Goal: Task Accomplishment & Management: Use online tool/utility

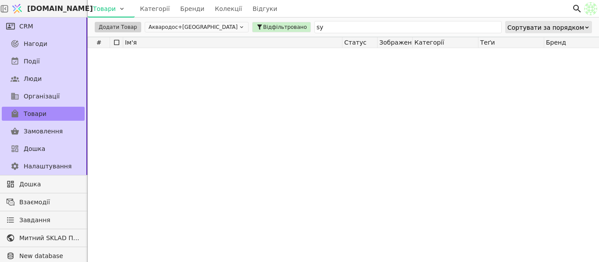
type input "s"
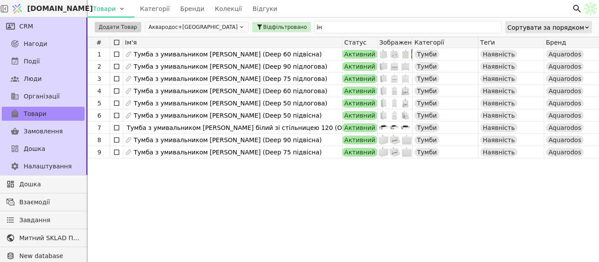
type input "і"
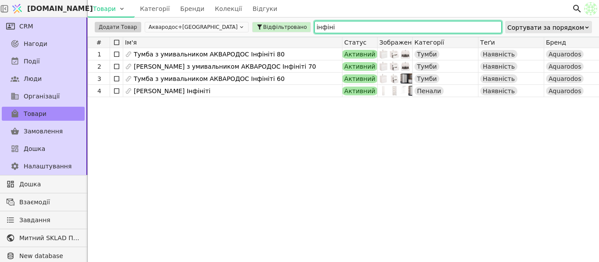
type input "інфіні"
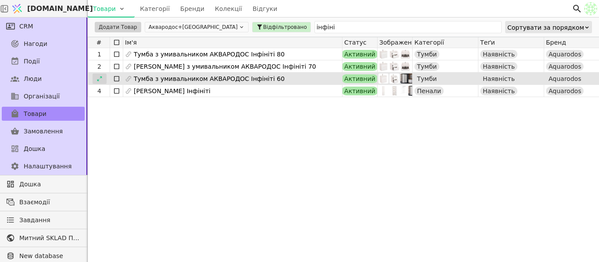
click at [99, 79] on icon at bounding box center [99, 78] width 5 height 5
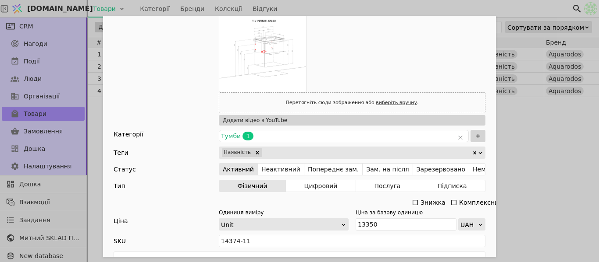
scroll to position [307, 0]
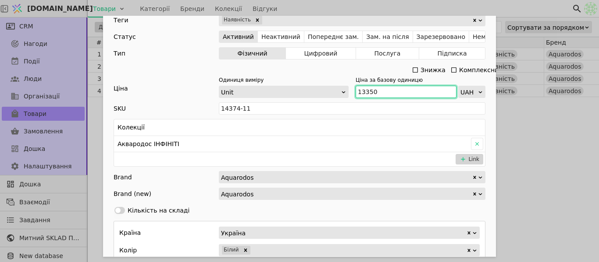
drag, startPoint x: 386, startPoint y: 92, endPoint x: 330, endPoint y: 92, distance: 55.2
click at [330, 92] on div "Одиниця виміру Unit Ціна за базову одиницю 13350 UAH" at bounding box center [352, 87] width 266 height 22
paste input "347"
click at [363, 89] on input "13 347" at bounding box center [405, 92] width 101 height 12
type input "13347"
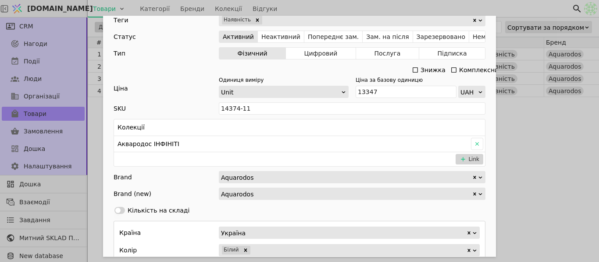
click at [555, 141] on div "Ім'я [PERSON_NAME] з умивальником АКВАРОДОС Інфініті 60 Посилання tumba-z-umyva…" at bounding box center [299, 131] width 599 height 262
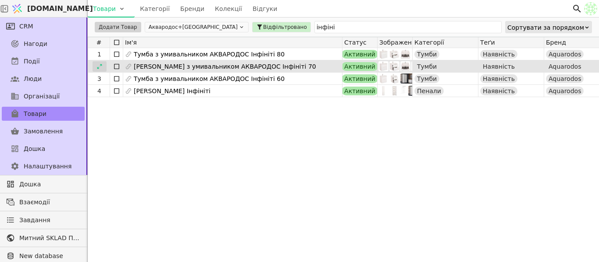
click at [104, 66] on div at bounding box center [99, 66] width 14 height 11
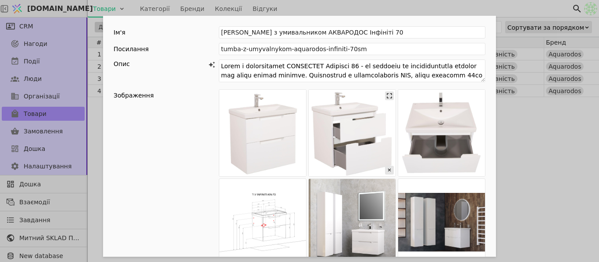
scroll to position [175, 0]
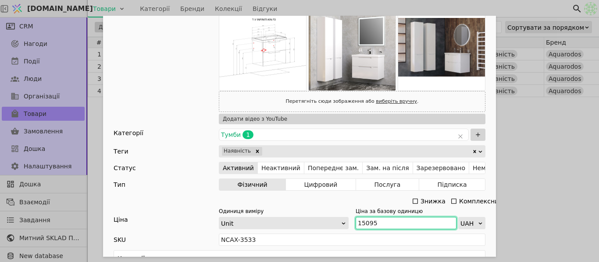
drag, startPoint x: 370, startPoint y: 224, endPoint x: 352, endPoint y: 223, distance: 18.0
click at [355, 223] on input "15095" at bounding box center [405, 223] width 101 height 12
paste input "090"
click at [362, 224] on input "15 090" at bounding box center [405, 223] width 101 height 12
type input "15090"
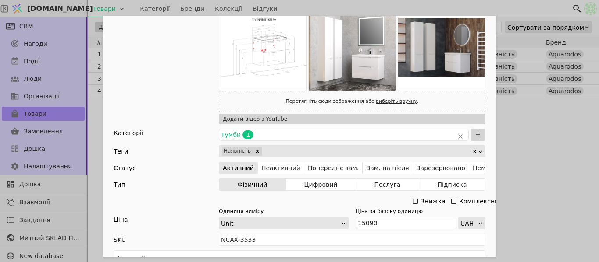
click at [520, 174] on div "Ім'я [PERSON_NAME] з умивальником АКВАРОДОС Інфініті 70 Посилання tumba-z-umyva…" at bounding box center [299, 131] width 599 height 262
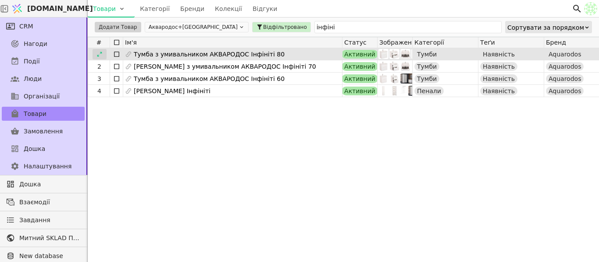
click at [94, 50] on div at bounding box center [99, 54] width 14 height 11
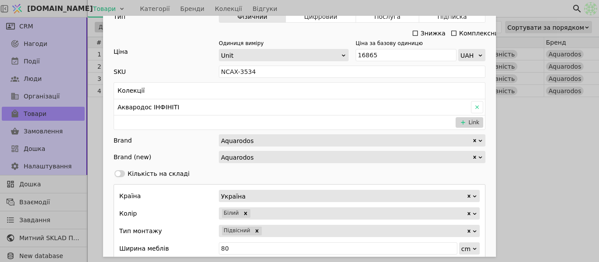
scroll to position [263, 0]
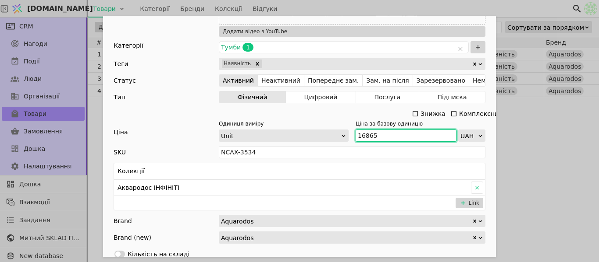
drag, startPoint x: 372, startPoint y: 134, endPoint x: 391, endPoint y: 127, distance: 20.5
click at [348, 129] on div "Одиниця виміру Unit Ціна за базову одиницю 16865 UAH" at bounding box center [352, 131] width 266 height 22
paste input "863"
click at [364, 136] on input "16 863" at bounding box center [405, 136] width 101 height 12
type input "16863"
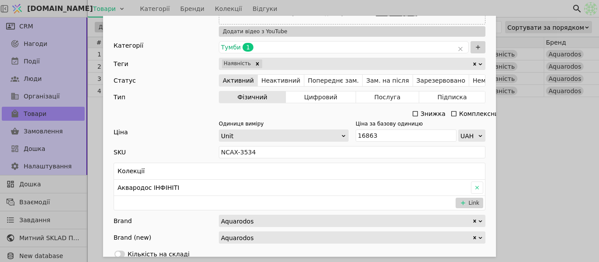
click at [546, 132] on div "Ім'я [PERSON_NAME] з умивальником АКВАРОДОС Інфініті 80 Посилання tumba-z-umyva…" at bounding box center [299, 131] width 599 height 262
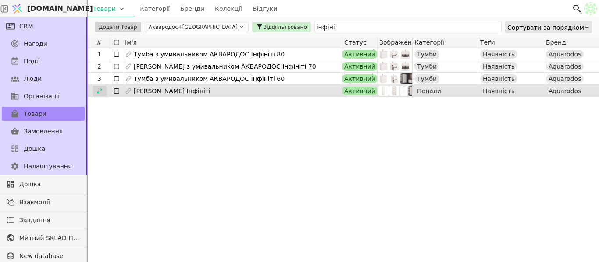
click at [99, 91] on icon at bounding box center [99, 91] width 6 height 6
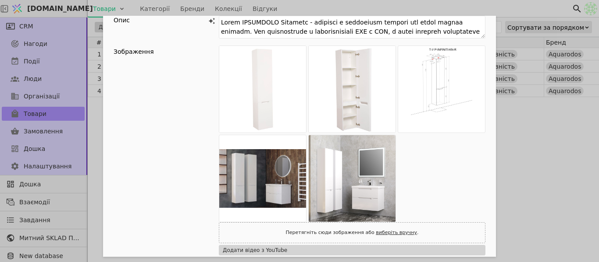
scroll to position [263, 0]
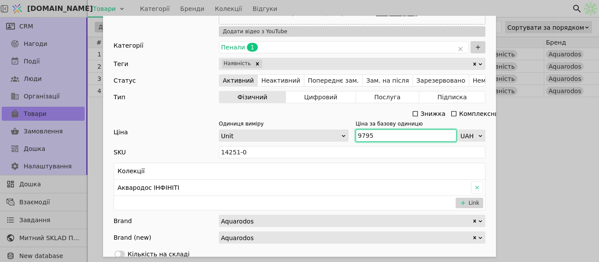
drag, startPoint x: 389, startPoint y: 136, endPoint x: 347, endPoint y: 139, distance: 42.2
click at [332, 140] on div "Одиниця виміру Unit Ціна за базову одиницю 9795 UAH" at bounding box center [352, 131] width 266 height 22
paste input "790"
click at [361, 132] on input "9 790" at bounding box center [405, 136] width 101 height 12
click at [360, 133] on input "9 790" at bounding box center [405, 136] width 101 height 12
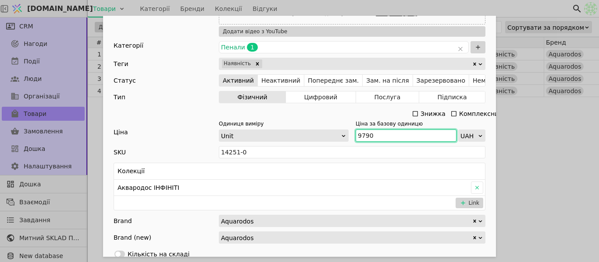
type input "9790"
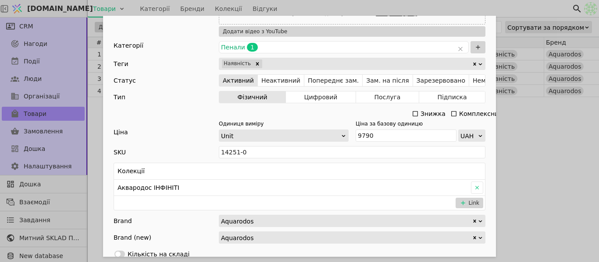
click at [577, 158] on div "Ім'я [PERSON_NAME] Інфініті Посилання penal-aquarodos-infiniti Опис Зображення …" at bounding box center [299, 131] width 599 height 262
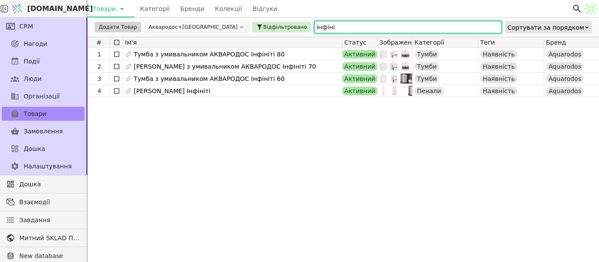
click at [314, 27] on input "інфіні" at bounding box center [407, 27] width 187 height 12
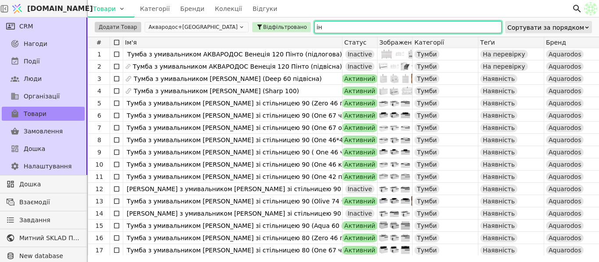
type input "і"
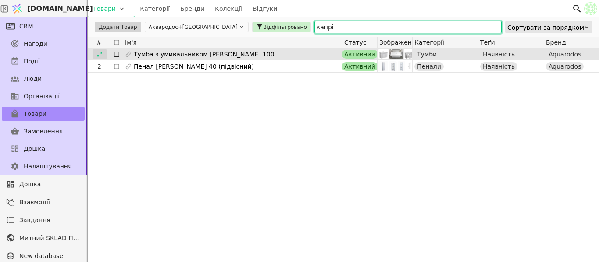
type input "капрі"
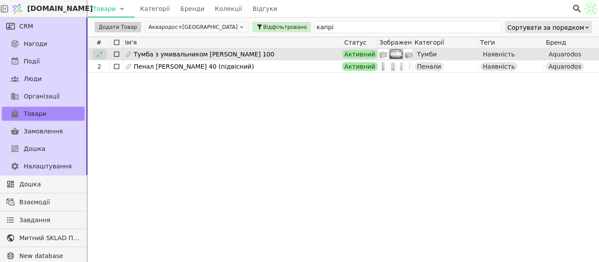
click at [102, 55] on icon at bounding box center [99, 54] width 6 height 6
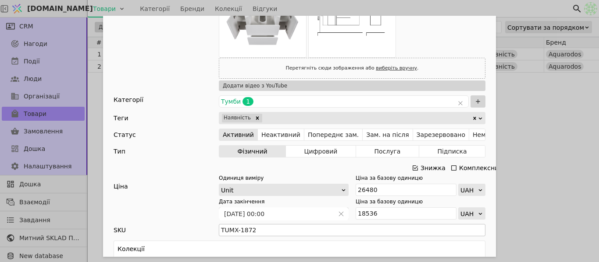
scroll to position [263, 0]
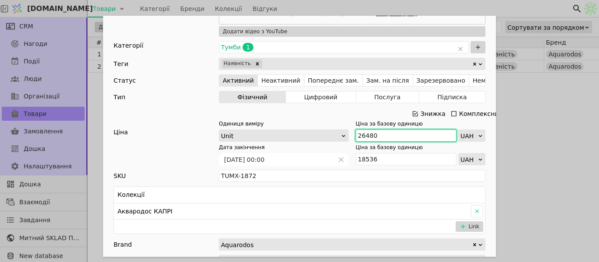
drag, startPoint x: 374, startPoint y: 138, endPoint x: 365, endPoint y: 135, distance: 9.2
click at [349, 130] on div "Одиниця виміру Unit Ціна за базову одиницю 26480 UAH" at bounding box center [352, 131] width 266 height 22
paste input "9 129"
click at [365, 138] on input "29 129" at bounding box center [405, 136] width 101 height 12
click at [363, 135] on input "29 129" at bounding box center [405, 136] width 101 height 12
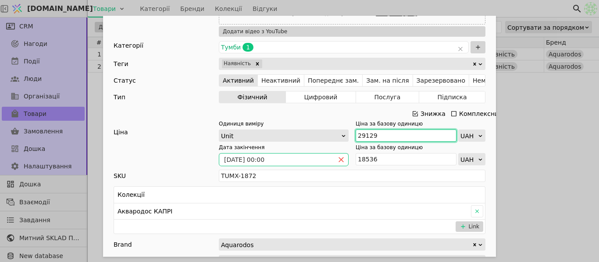
type input "29129"
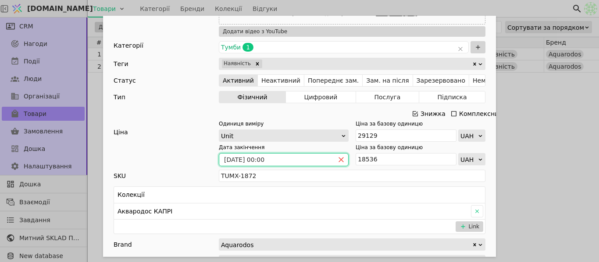
click at [338, 159] on icon "close" at bounding box center [341, 160] width 6 height 6
click at [338, 158] on icon "calender simple" at bounding box center [341, 160] width 6 height 6
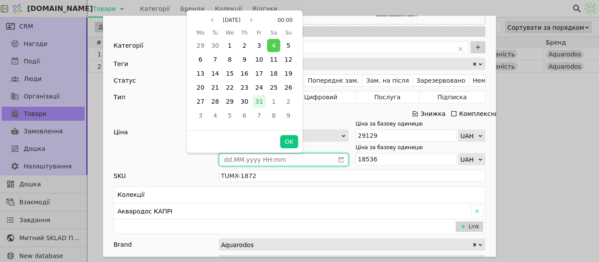
click at [262, 101] on div "31" at bounding box center [258, 101] width 13 height 13
click at [294, 140] on button "OK" at bounding box center [289, 141] width 18 height 13
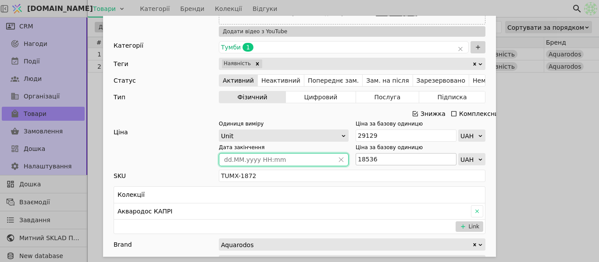
type input "[DATE] 00:00"
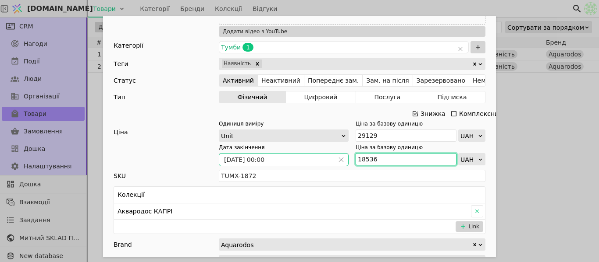
drag, startPoint x: 372, startPoint y: 158, endPoint x: 348, endPoint y: 160, distance: 23.7
click at [348, 160] on div "Дата закінчення [DATE] 00:00 Ціна за базову одиницю 18536 UAH" at bounding box center [352, 155] width 266 height 22
paste input "20 391"
click at [364, 160] on input "20 391" at bounding box center [405, 159] width 101 height 12
type input "20391"
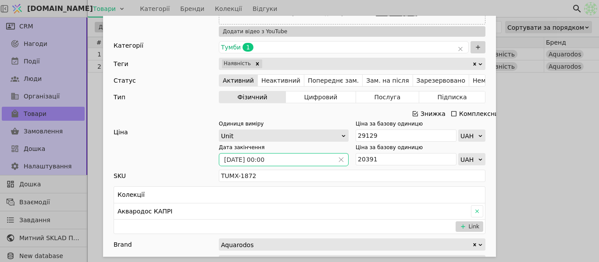
drag, startPoint x: 578, startPoint y: 135, endPoint x: 501, endPoint y: 106, distance: 82.6
click at [578, 135] on div "Ім'я Тумба з умивальником АКВАРОДОС Капрі 100 Посилання tumba-aquarodos-kapri-1…" at bounding box center [299, 131] width 599 height 262
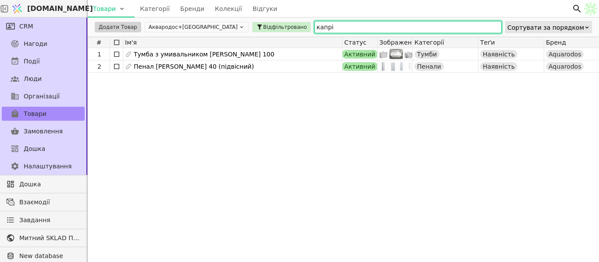
click at [314, 28] on input "капрі" at bounding box center [407, 27] width 187 height 12
type input "к"
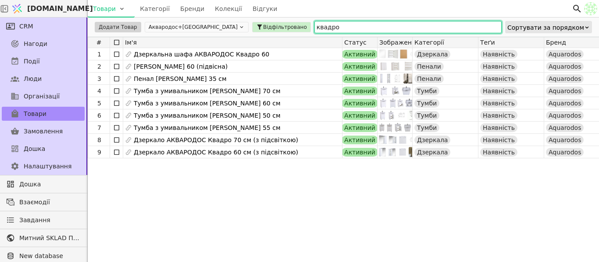
type input "квадро"
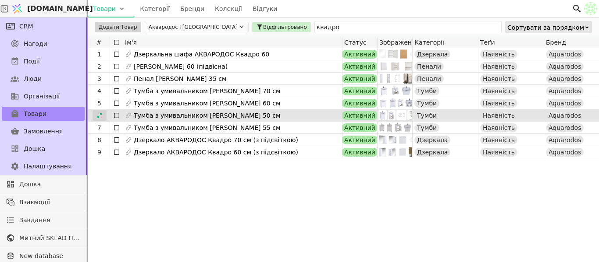
click at [99, 118] on icon at bounding box center [99, 116] width 6 height 6
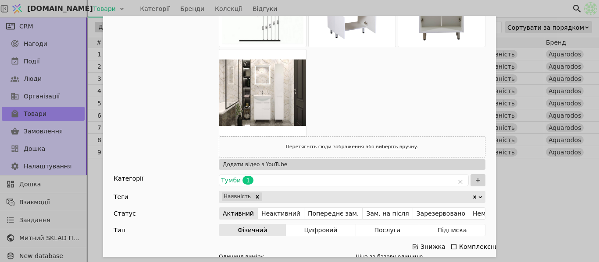
scroll to position [307, 0]
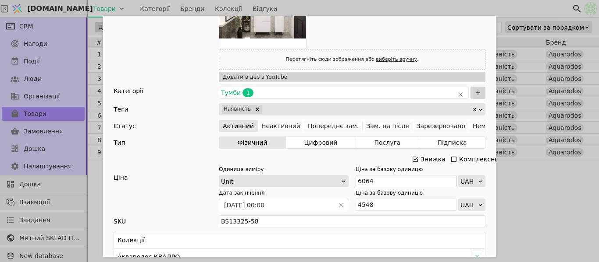
click at [411, 158] on icon "Add Opportunity" at bounding box center [414, 159] width 7 height 7
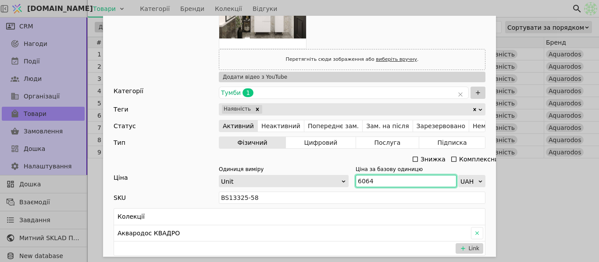
drag, startPoint x: 372, startPoint y: 181, endPoint x: 355, endPoint y: 177, distance: 17.2
click at [355, 177] on input "6064" at bounding box center [405, 181] width 101 height 12
paste input "670"
click at [360, 177] on input "6 670" at bounding box center [405, 181] width 101 height 12
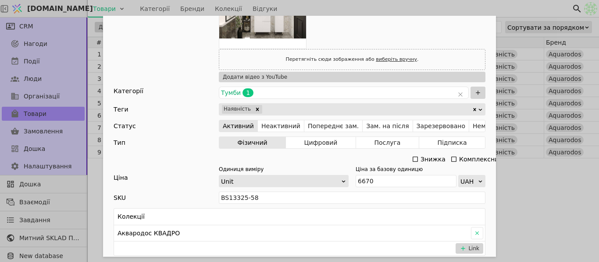
type input "6670"
click at [529, 173] on div "Ім'я Тумба з умивальником [PERSON_NAME] 50 см Посилання tumba-z-umyvalnykom-aqu…" at bounding box center [299, 131] width 599 height 262
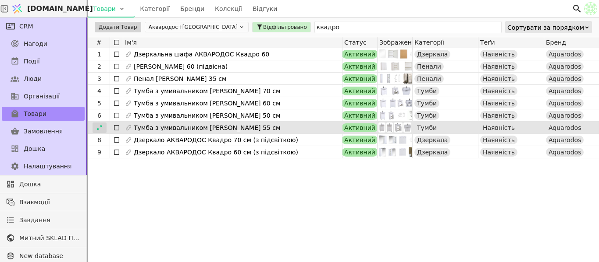
click at [103, 126] on div at bounding box center [99, 128] width 14 height 11
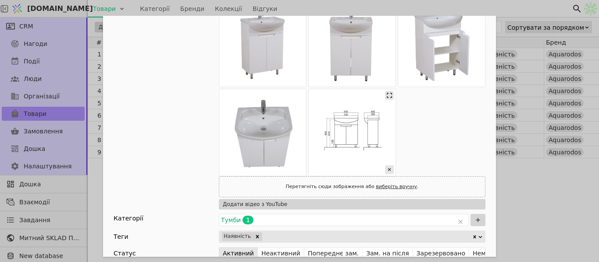
scroll to position [263, 0]
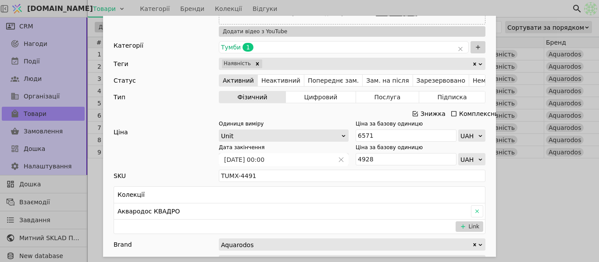
click at [412, 114] on icon "Add Opportunity" at bounding box center [414, 113] width 5 height 5
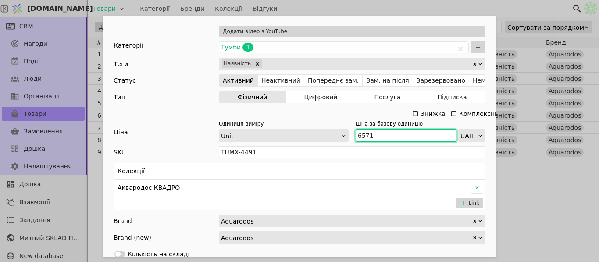
drag, startPoint x: 373, startPoint y: 136, endPoint x: 355, endPoint y: 133, distance: 18.3
click at [355, 133] on input "6571" at bounding box center [405, 136] width 101 height 12
paste input "7 228"
click at [361, 138] on input "7 228" at bounding box center [405, 136] width 101 height 12
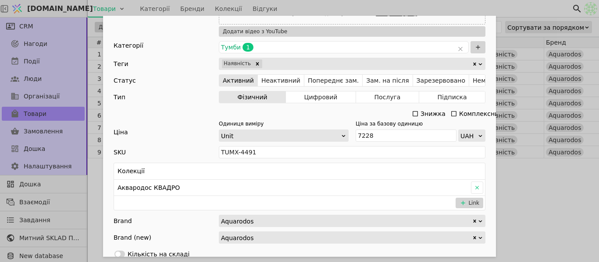
click at [533, 210] on div "Ім'я Тумба з умивальником [PERSON_NAME] 55 см Посилання tumba-z-umyvalnykom-aqu…" at bounding box center [299, 131] width 599 height 262
type input "7228"
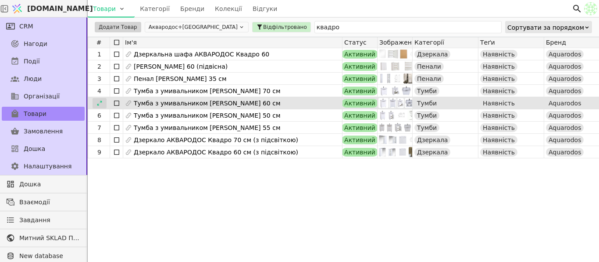
click at [101, 101] on icon at bounding box center [99, 103] width 6 height 6
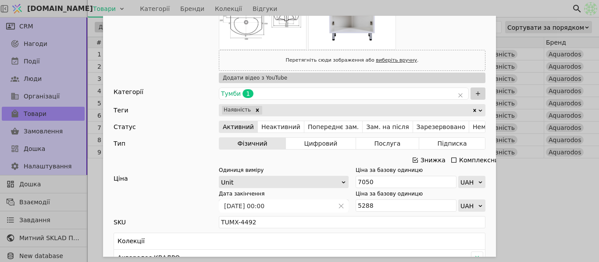
scroll to position [307, 0]
click at [413, 159] on icon "Add Opportunity" at bounding box center [414, 159] width 7 height 7
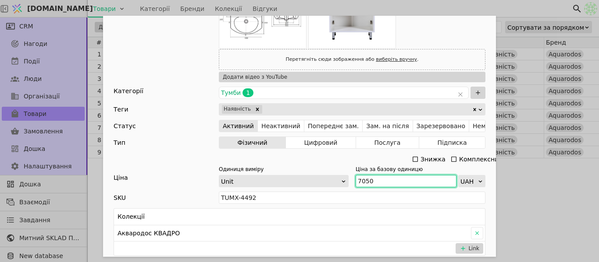
drag, startPoint x: 356, startPoint y: 181, endPoint x: 351, endPoint y: 180, distance: 5.0
click at [351, 180] on div "Одиниця виміру Unit Ціна за базову одиницю 7050 UAH" at bounding box center [352, 177] width 266 height 22
paste input "755"
click at [362, 178] on input "7 755" at bounding box center [405, 181] width 101 height 12
click at [360, 179] on input "7 755" at bounding box center [405, 181] width 101 height 12
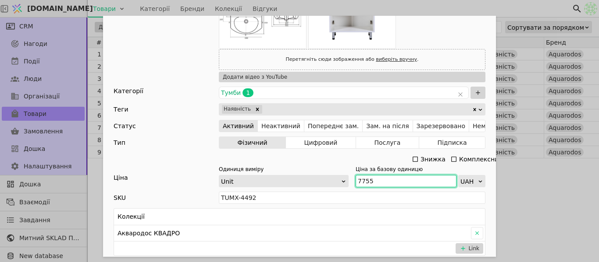
type input "7755"
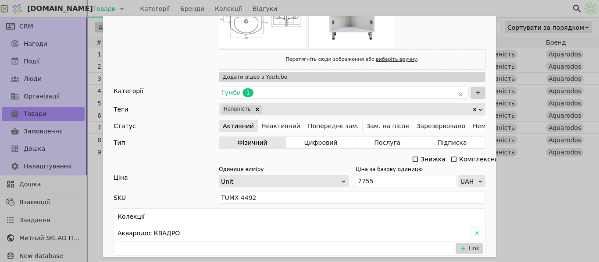
click at [532, 182] on div "Ім'я [PERSON_NAME] з умивальником АКВАРОДОС Квадро 60 см Посилання tumba-z-umyv…" at bounding box center [299, 131] width 599 height 262
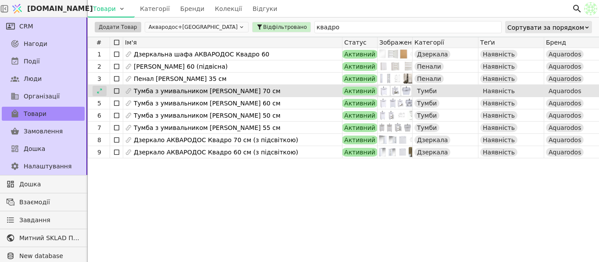
click at [103, 94] on div at bounding box center [99, 91] width 14 height 11
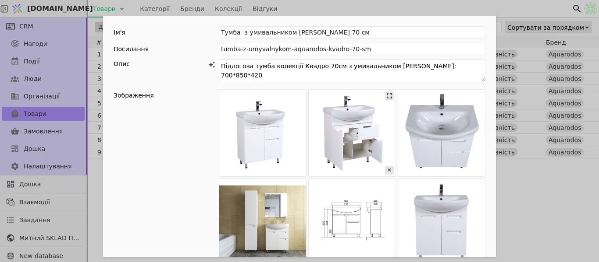
scroll to position [394, 0]
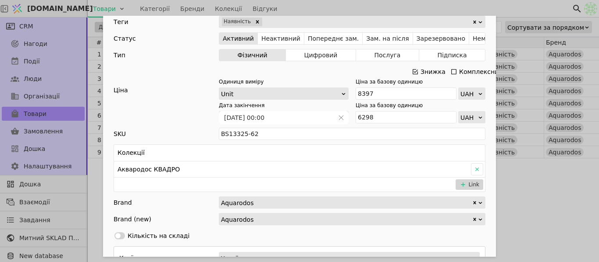
click at [411, 73] on icon "Add Opportunity" at bounding box center [414, 71] width 7 height 7
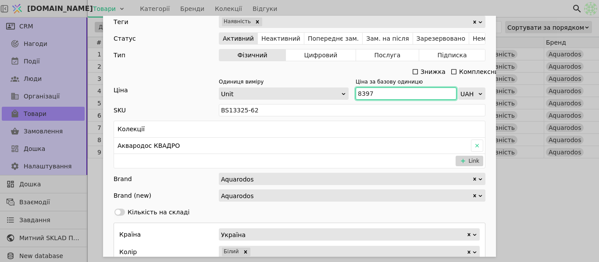
drag, startPoint x: 374, startPoint y: 94, endPoint x: 353, endPoint y: 94, distance: 20.6
click at [355, 94] on input "8397" at bounding box center [405, 94] width 101 height 12
paste input "9 23"
click at [360, 91] on input "9 237" at bounding box center [405, 94] width 101 height 12
type input "9237"
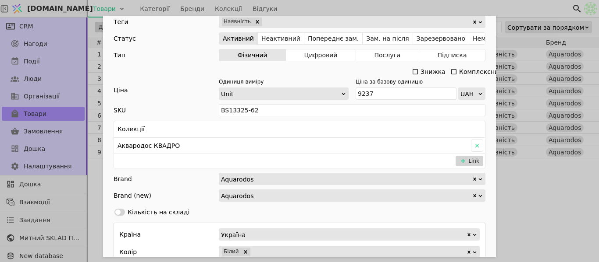
click at [525, 185] on div "Ім'я Тумба з умивальником АКВАРОДОС Квадро 70 см Посилання tumba-z-umyvalnykom-…" at bounding box center [299, 131] width 599 height 262
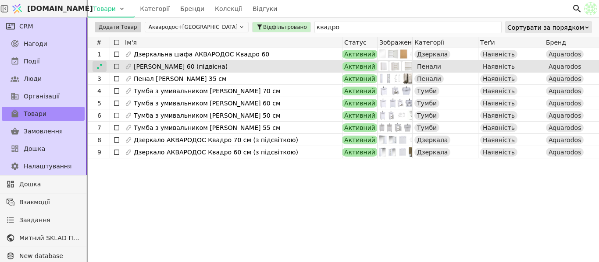
click at [98, 67] on icon at bounding box center [99, 67] width 6 height 6
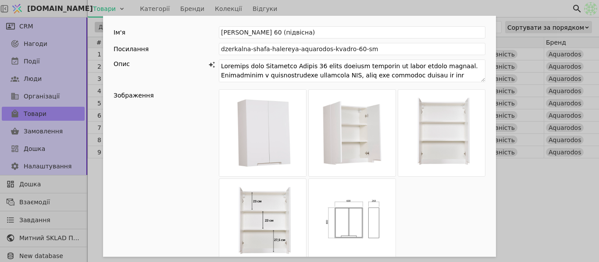
scroll to position [263, 0]
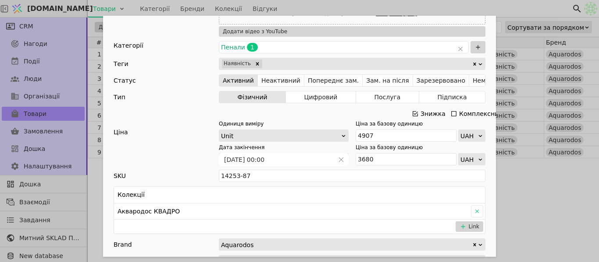
click at [413, 115] on icon "Add Opportunity" at bounding box center [414, 113] width 7 height 7
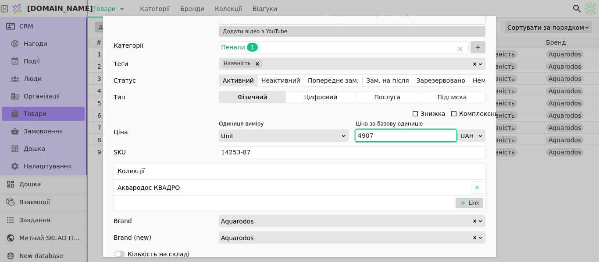
drag, startPoint x: 389, startPoint y: 138, endPoint x: 351, endPoint y: 142, distance: 38.3
click at [351, 142] on div "Ім'я [PERSON_NAME] 60 (підвісна) Посилання dzerkalna-shafa-halereya-aquarodos-k…" at bounding box center [299, 124] width 393 height 742
paste input "5 398"
click at [359, 135] on input "5 398" at bounding box center [405, 136] width 101 height 12
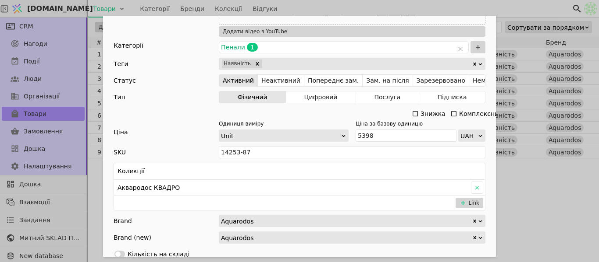
click at [556, 191] on div "Ім'я [PERSON_NAME] 60 (підвісна) Посилання dzerkalna-shafa-halereya-aquarodos-k…" at bounding box center [299, 131] width 599 height 262
type input "5398"
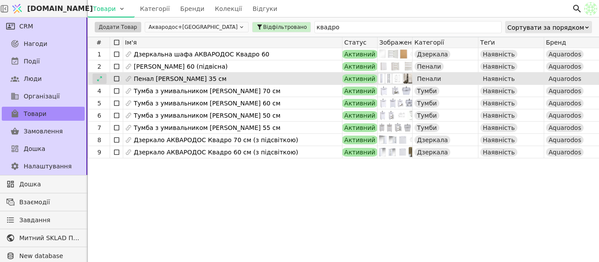
click at [103, 77] on div at bounding box center [99, 79] width 14 height 11
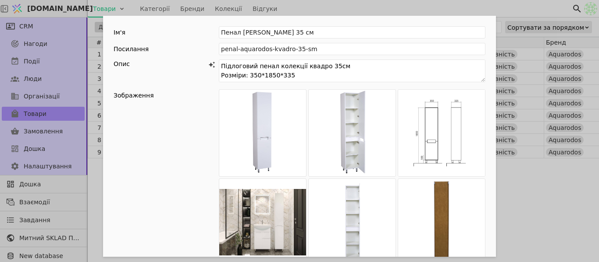
scroll to position [219, 0]
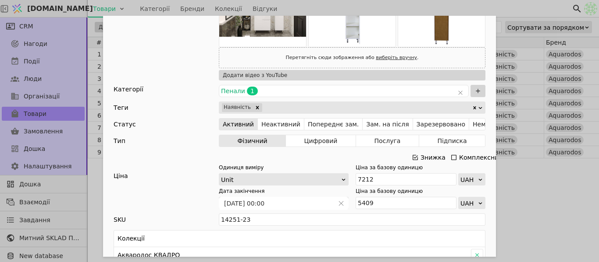
click at [413, 161] on div "Add Opportunity" at bounding box center [414, 158] width 7 height 12
click at [412, 159] on icon "Add Opportunity" at bounding box center [414, 157] width 7 height 7
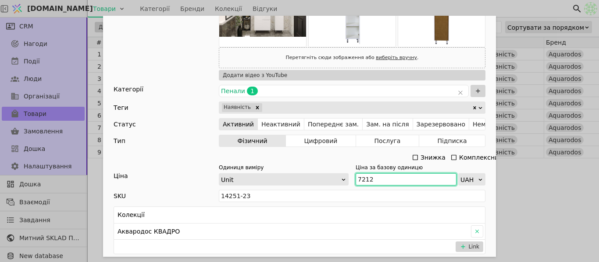
drag, startPoint x: 377, startPoint y: 181, endPoint x: 351, endPoint y: 174, distance: 26.9
click at [351, 174] on div "Одиниця виміру Unit Ціна за базову одиницю 7212 UAH" at bounding box center [352, 175] width 266 height 22
paste input "933"
click at [359, 177] on input "7 933" at bounding box center [405, 180] width 101 height 12
click at [559, 194] on div "Ім'я Пенал АКВАРОДОС Квадро 35 см Посилання penal-aquarodos-kvadro-35-sm Опис П…" at bounding box center [299, 131] width 599 height 262
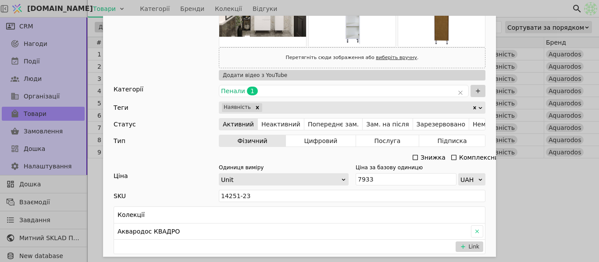
type input "7933"
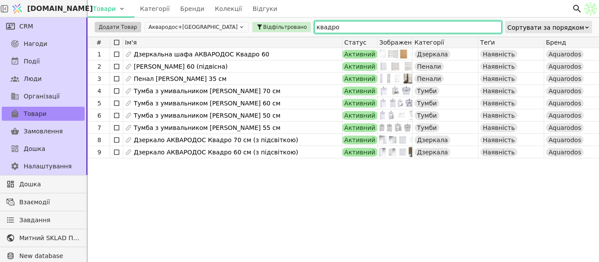
click at [331, 28] on input "квадро" at bounding box center [407, 27] width 187 height 12
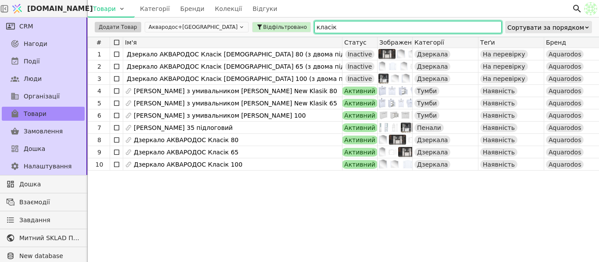
type input "класік"
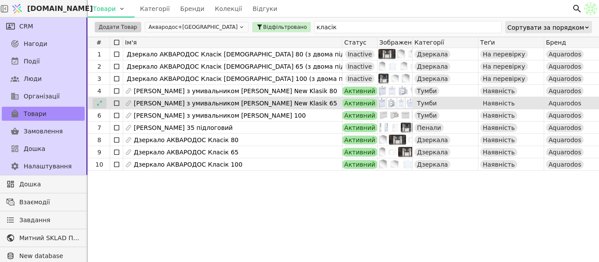
click at [98, 104] on icon at bounding box center [99, 103] width 6 height 6
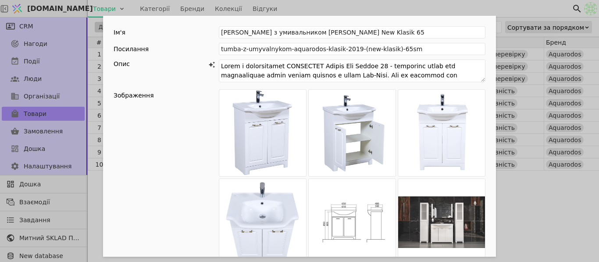
scroll to position [263, 0]
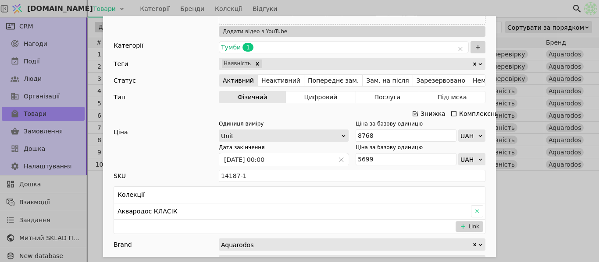
click at [415, 113] on icon "Add Opportunity" at bounding box center [414, 113] width 7 height 7
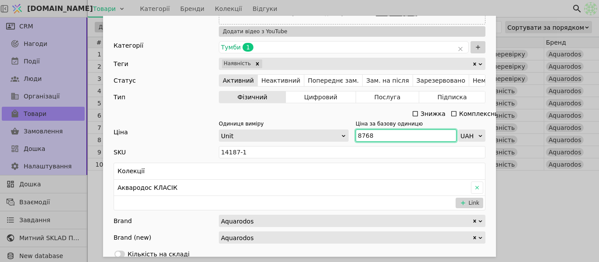
drag, startPoint x: 372, startPoint y: 132, endPoint x: 350, endPoint y: 128, distance: 21.8
click at [350, 128] on div "Одиниця виміру Unit Ціна за базову одиницю 8768 UAH" at bounding box center [352, 131] width 266 height 22
paste input "9 645"
click at [359, 137] on input "9 645" at bounding box center [405, 136] width 101 height 12
type input "9645"
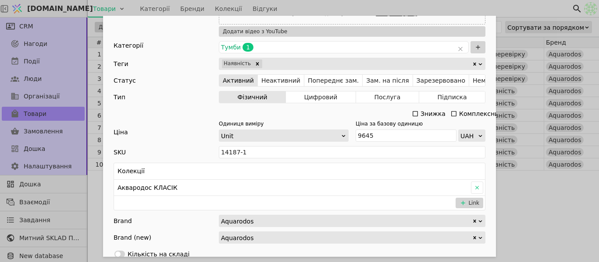
click at [534, 213] on div "Ім'я [PERSON_NAME] з умивальником [PERSON_NAME] New Klasik 65 Посилання tumba-z…" at bounding box center [299, 131] width 599 height 262
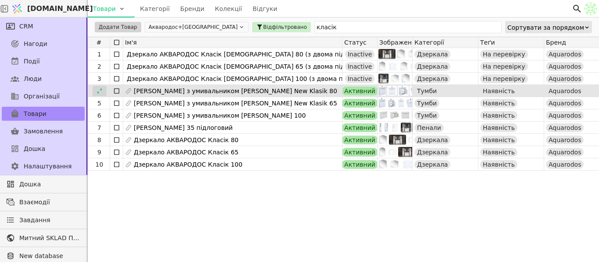
click at [96, 92] on icon at bounding box center [99, 91] width 6 height 6
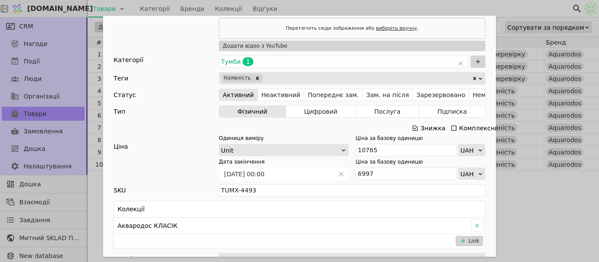
scroll to position [307, 0]
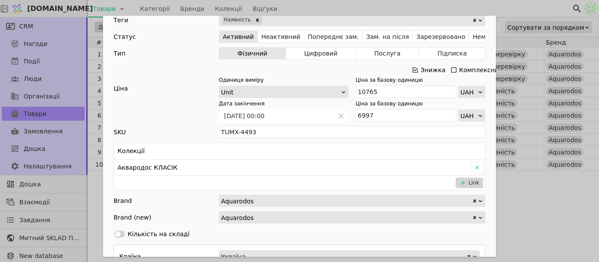
click at [413, 72] on icon "Add Opportunity" at bounding box center [414, 69] width 5 height 5
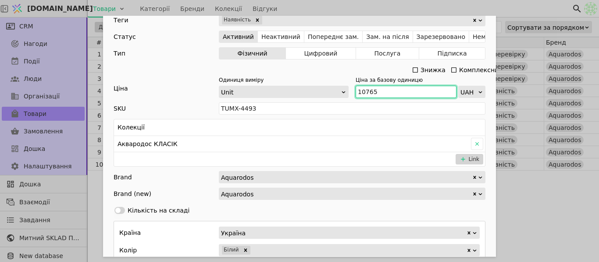
drag, startPoint x: 378, startPoint y: 90, endPoint x: 350, endPoint y: 88, distance: 28.1
click at [350, 88] on div "Одиниця виміру Unit Ціна за базову одиницю 10765 UAH" at bounding box center [352, 87] width 266 height 22
paste input "1 842"
click at [362, 92] on input "11 842" at bounding box center [405, 92] width 101 height 12
click at [511, 190] on div "Ім'я [PERSON_NAME] з умивальником [PERSON_NAME] New Klasik 80 Посилання tumba-z…" at bounding box center [299, 131] width 599 height 262
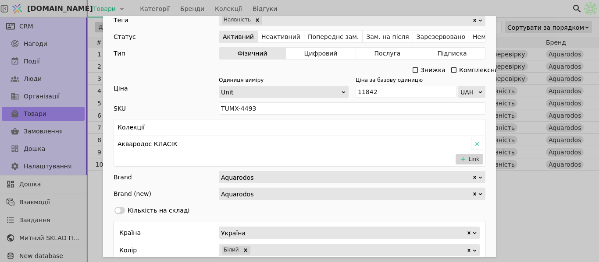
type input "11842"
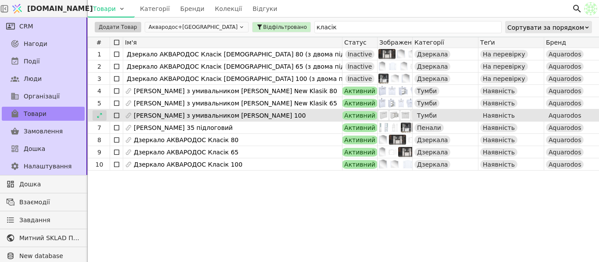
click at [95, 116] on div at bounding box center [99, 115] width 14 height 11
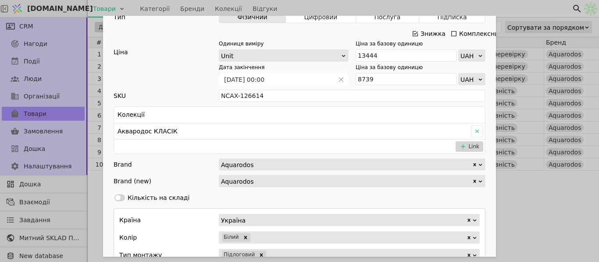
scroll to position [263, 0]
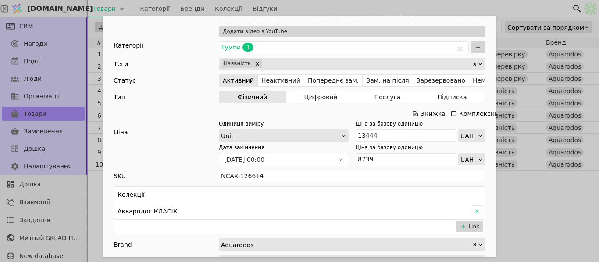
click at [414, 113] on icon "Add Opportunity" at bounding box center [414, 113] width 7 height 7
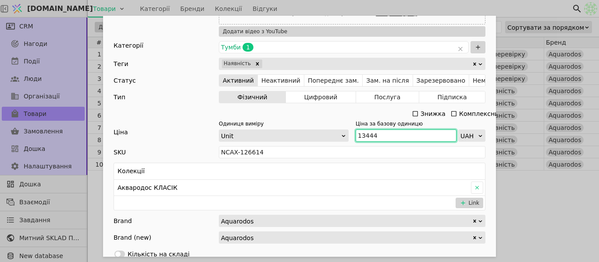
drag, startPoint x: 372, startPoint y: 135, endPoint x: 343, endPoint y: 128, distance: 29.6
click at [343, 128] on div "Одиниця виміру Unit Ціна за базову одиницю 13444 UAH" at bounding box center [352, 131] width 266 height 22
paste input "4 788"
click at [363, 134] on input "14 788" at bounding box center [405, 136] width 101 height 12
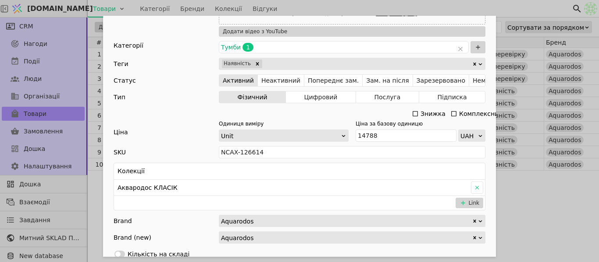
click at [508, 203] on div "Ім'я [PERSON_NAME] з умивальником [PERSON_NAME] 100 Посилання tumba-klasik-2019…" at bounding box center [299, 131] width 599 height 262
type input "14788"
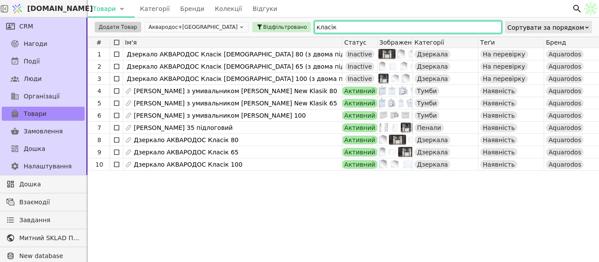
drag, startPoint x: 297, startPoint y: 28, endPoint x: 252, endPoint y: 33, distance: 45.4
click at [252, 33] on div "Додати Товар Аквародос+[GEOGRAPHIC_DATA] Відфільтровано класік Сортувати за пор…" at bounding box center [343, 27] width 511 height 19
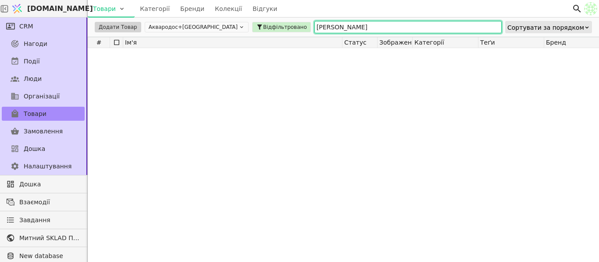
type input "[PERSON_NAME]"
drag, startPoint x: 305, startPoint y: 31, endPoint x: 283, endPoint y: 30, distance: 22.4
click at [314, 31] on input "[PERSON_NAME]" at bounding box center [407, 27] width 187 height 12
drag, startPoint x: 283, startPoint y: 30, endPoint x: 262, endPoint y: 32, distance: 21.1
click at [262, 32] on div "Додати Товар Аквародос+[GEOGRAPHIC_DATA] Відфільтровано [PERSON_NAME] Сортувати…" at bounding box center [343, 27] width 511 height 19
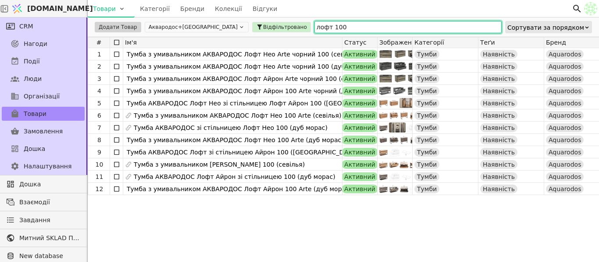
type input "лофт 100"
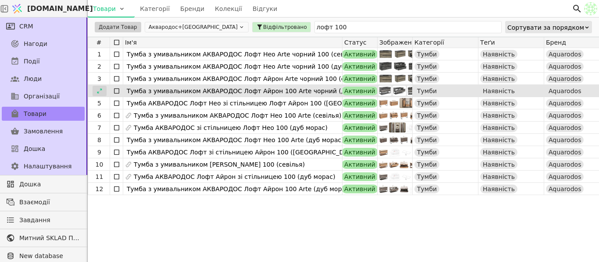
click at [96, 89] on icon at bounding box center [99, 91] width 6 height 6
